Goal: Information Seeking & Learning: Learn about a topic

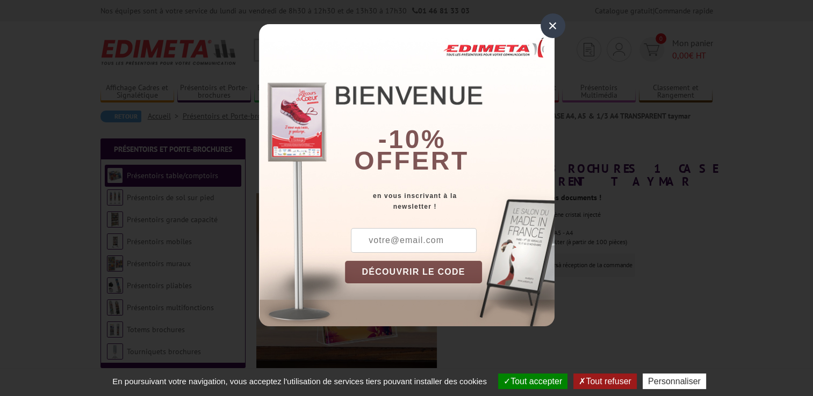
click at [552, 25] on div "×" at bounding box center [552, 25] width 25 height 25
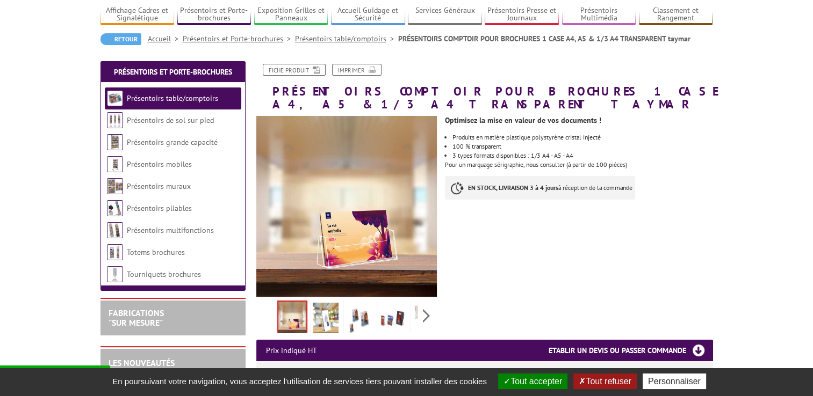
scroll to position [161, 0]
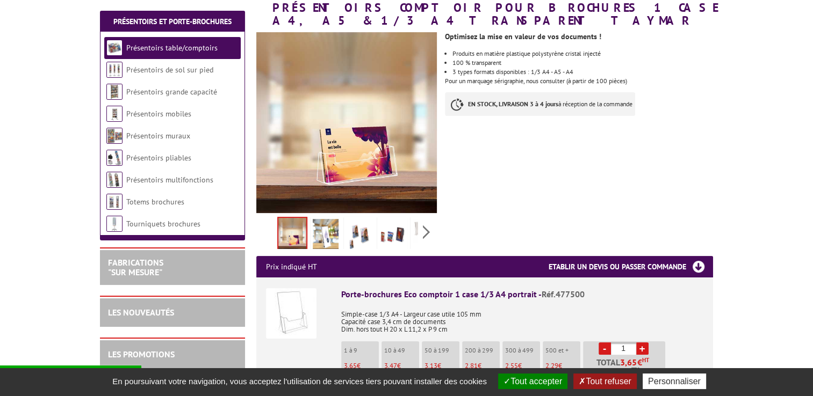
click at [325, 237] on img at bounding box center [326, 235] width 26 height 33
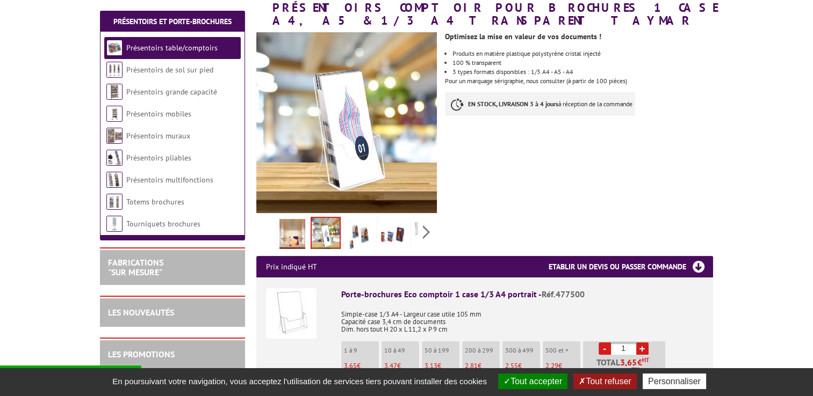
click at [361, 235] on img at bounding box center [359, 235] width 26 height 33
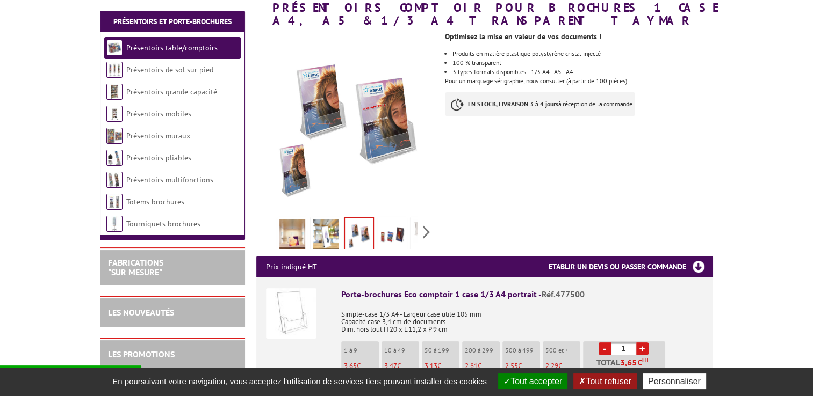
click at [396, 235] on img at bounding box center [392, 235] width 26 height 33
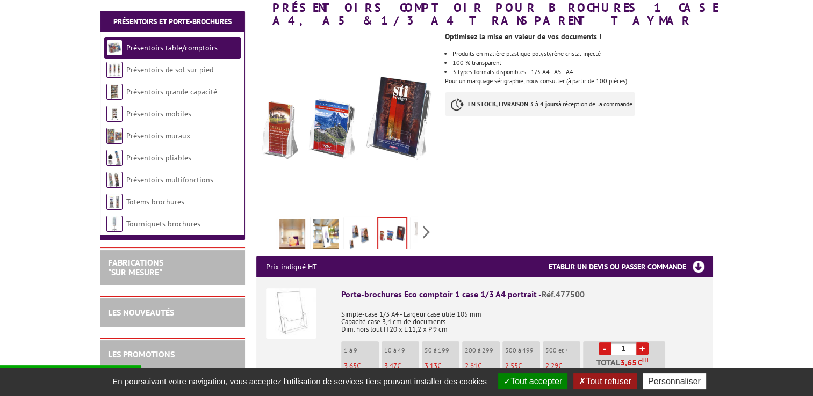
click at [371, 236] on img at bounding box center [359, 235] width 26 height 33
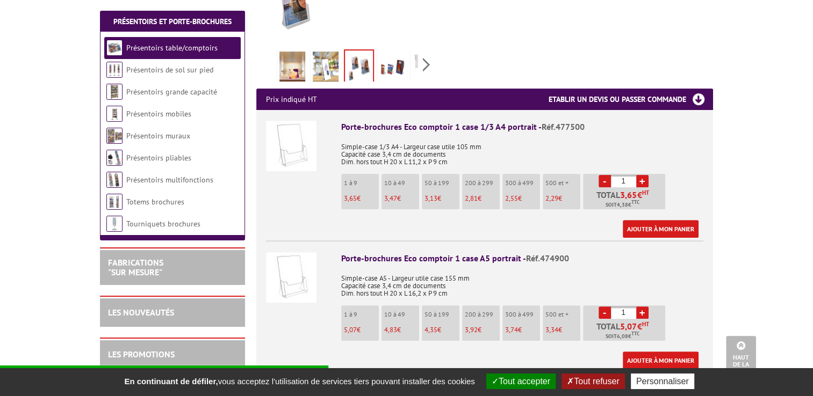
scroll to position [376, 0]
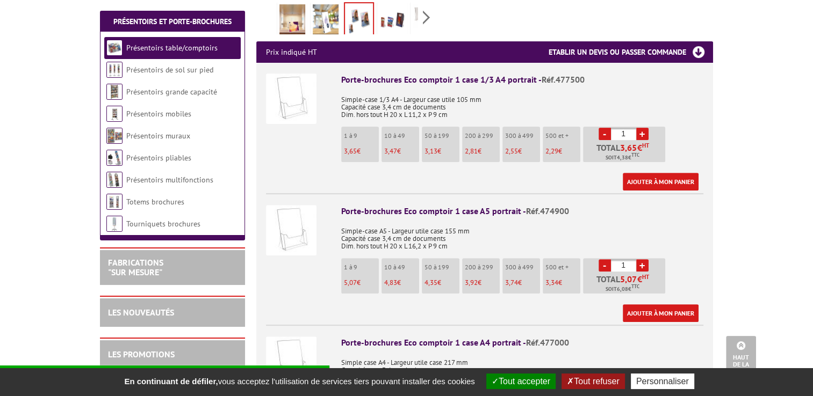
click at [299, 231] on img at bounding box center [291, 230] width 51 height 51
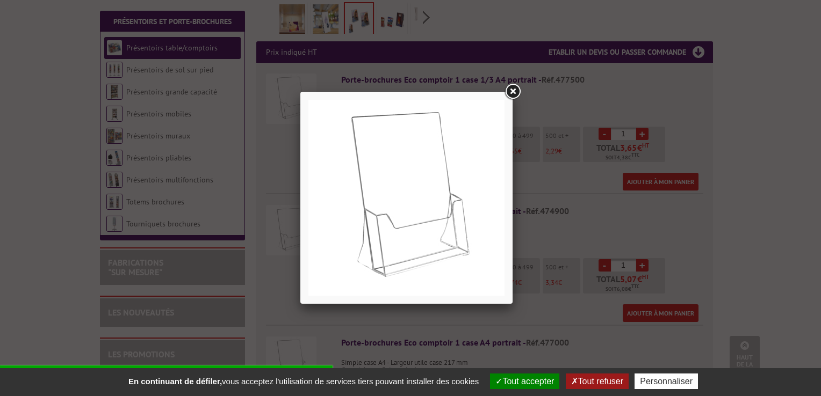
click at [513, 89] on link at bounding box center [512, 91] width 19 height 19
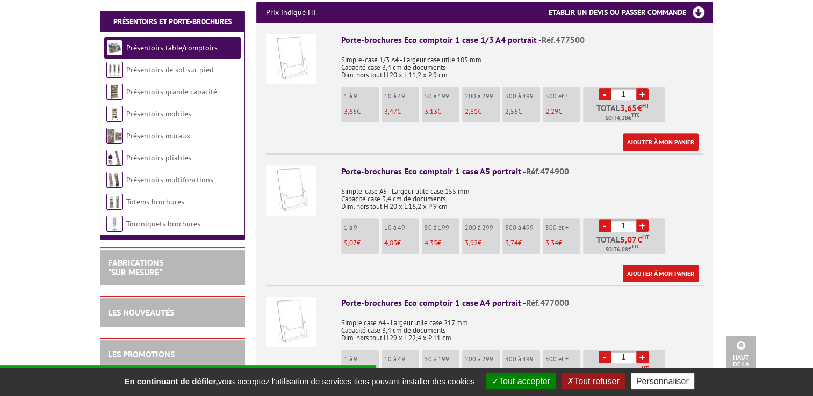
scroll to position [430, 0]
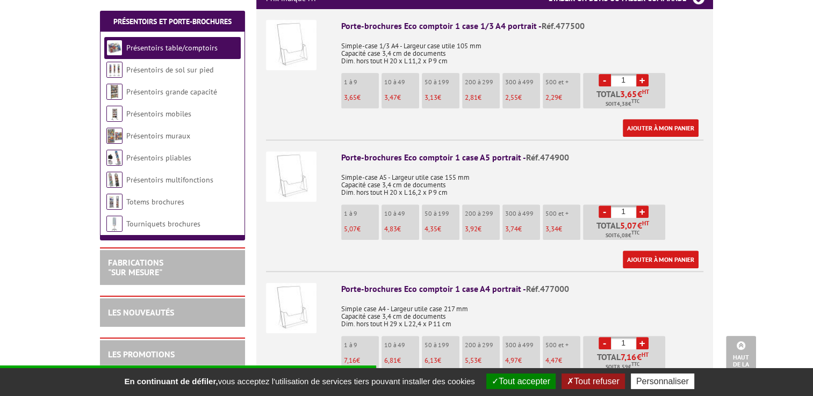
click at [298, 183] on img at bounding box center [291, 177] width 51 height 51
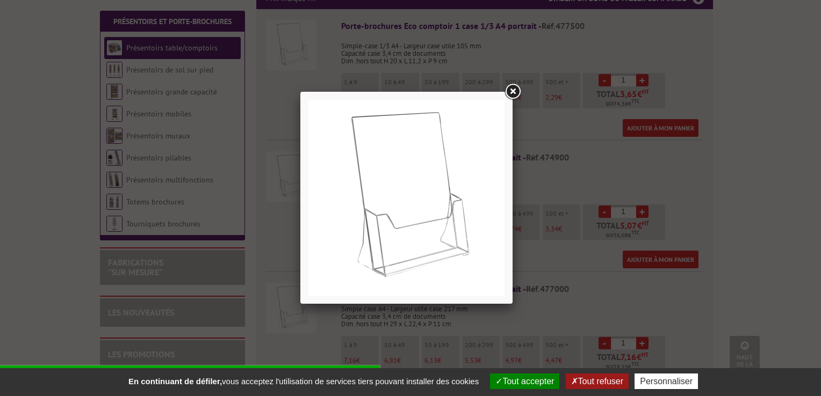
click at [511, 89] on link at bounding box center [512, 91] width 19 height 19
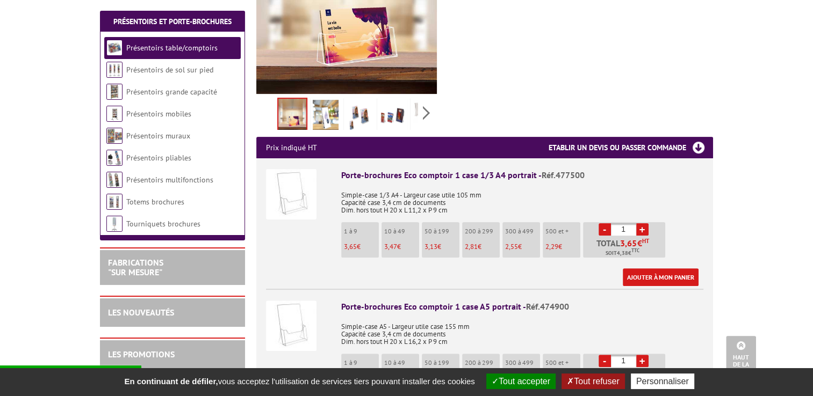
scroll to position [161, 0]
